Goal: Task Accomplishment & Management: Use online tool/utility

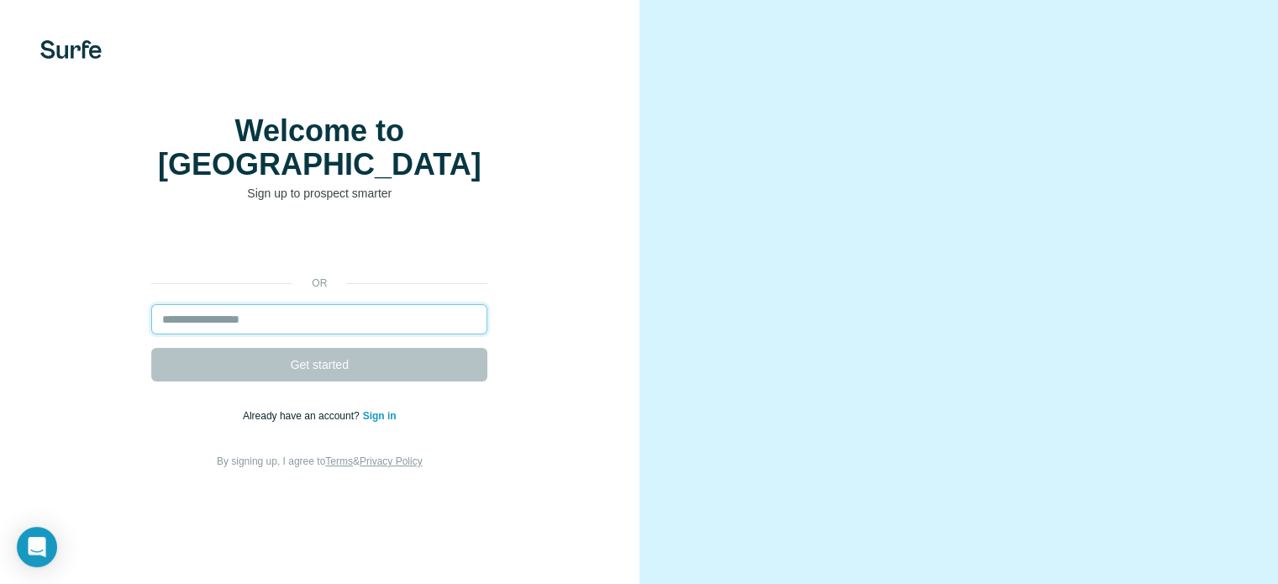
click at [360, 334] on input "email" at bounding box center [319, 319] width 336 height 30
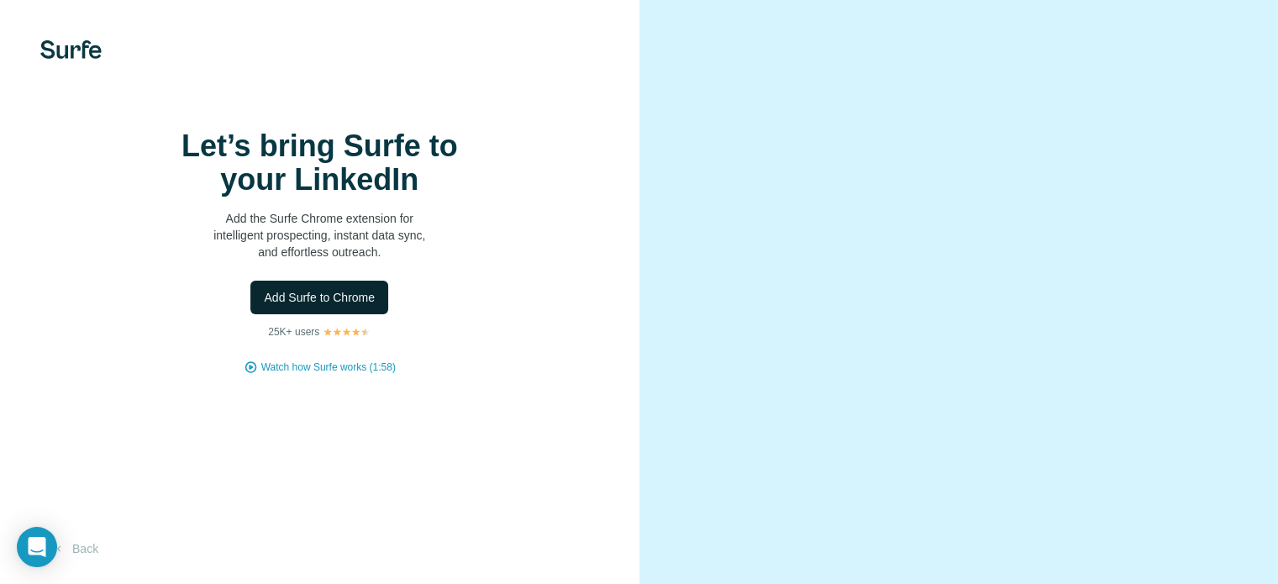
click at [364, 306] on span "Add Surfe to Chrome" at bounding box center [319, 297] width 111 height 17
